Goal: Find specific page/section: Find specific page/section

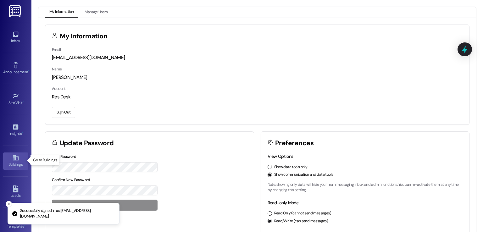
click at [13, 161] on div "Buildings" at bounding box center [15, 164] width 31 height 6
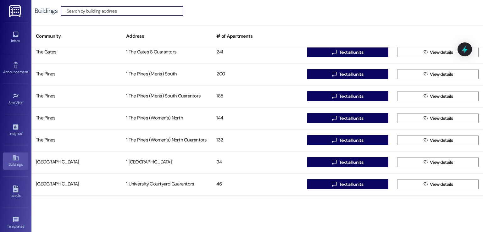
scroll to position [1165, 0]
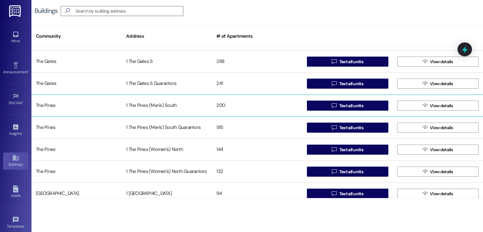
click at [143, 105] on div "1 The Pines (Men's) South" at bounding box center [167, 105] width 90 height 13
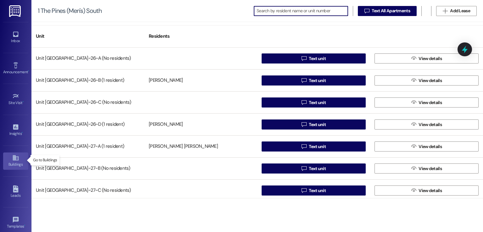
click at [13, 161] on div "Buildings" at bounding box center [15, 164] width 31 height 6
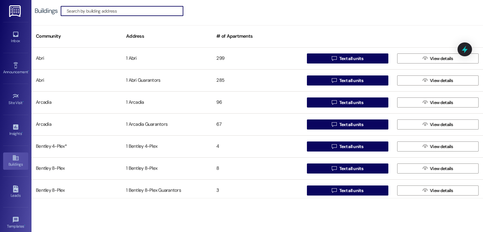
click at [140, 9] on input at bounding box center [125, 11] width 116 height 9
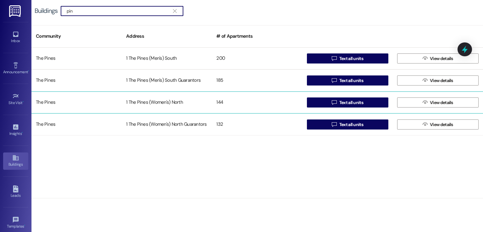
type input "pin"
click at [158, 103] on div "1 The Pines (Women's) North" at bounding box center [167, 102] width 90 height 13
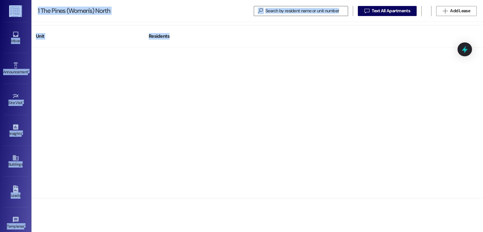
scroll to position [3022, 0]
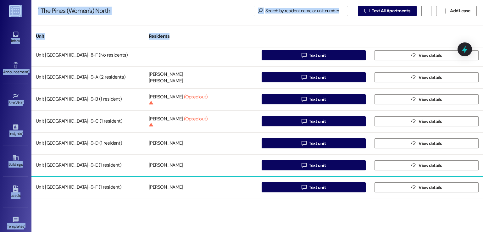
drag, startPoint x: 37, startPoint y: 56, endPoint x: 183, endPoint y: 183, distance: 193.7
copy div "Unit [GEOGRAPHIC_DATA]~8~D (1 resident) [PERSON_NAME]  Text unit  View detail…"
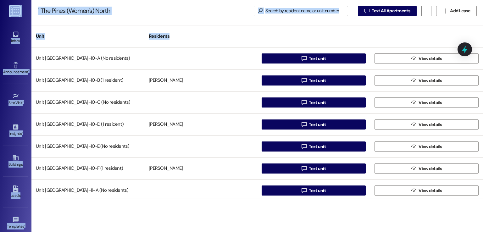
scroll to position [0, 0]
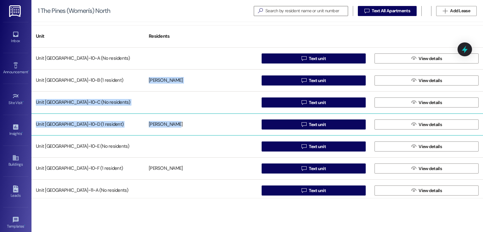
drag, startPoint x: 149, startPoint y: 78, endPoint x: 175, endPoint y: 127, distance: 55.3
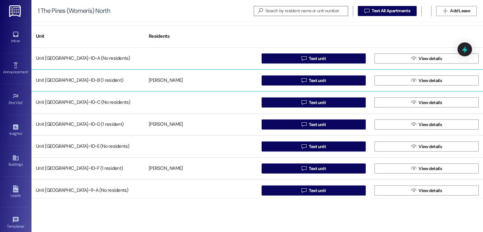
click at [59, 82] on div "Unit [GEOGRAPHIC_DATA]~10~B (1 resident)" at bounding box center [87, 80] width 113 height 13
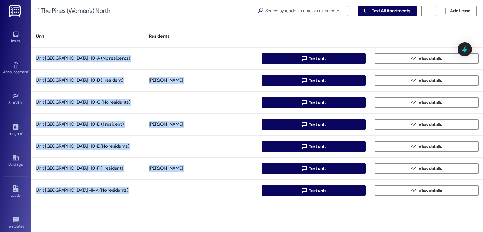
drag, startPoint x: 36, startPoint y: 59, endPoint x: 170, endPoint y: 191, distance: 188.1
